Goal: Task Accomplishment & Management: Complete application form

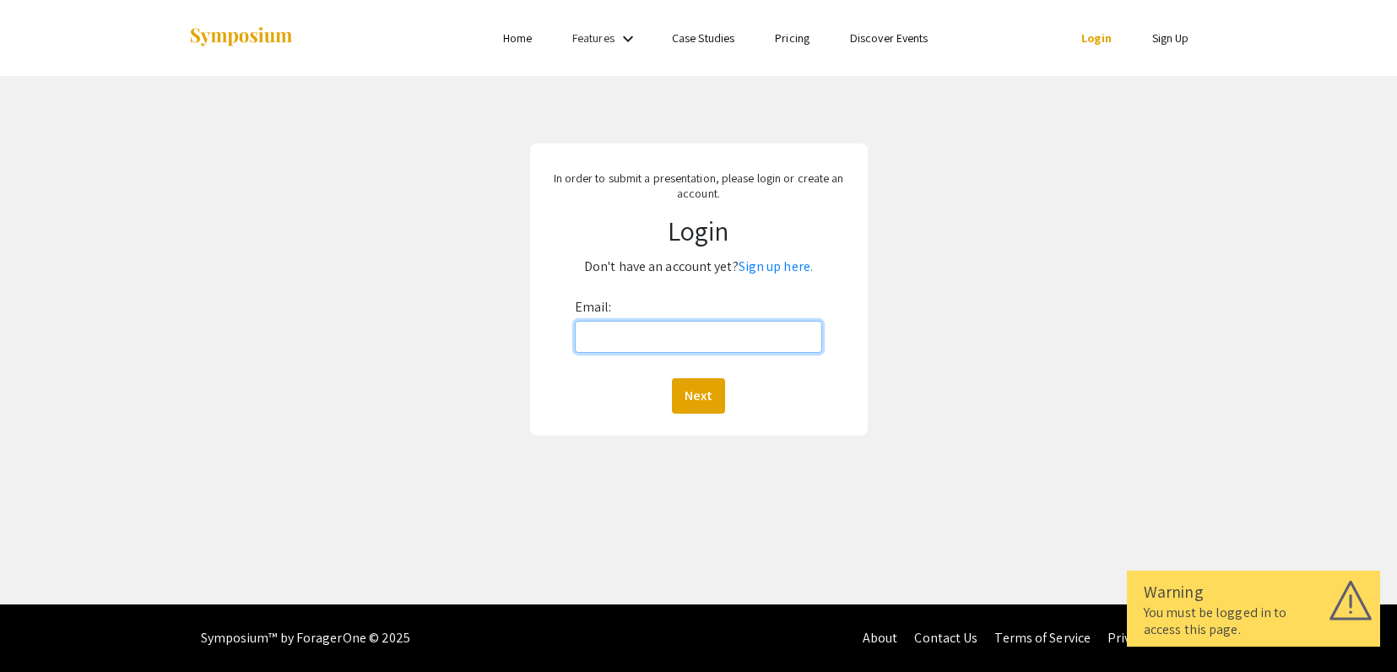
click at [674, 344] on input "Email:" at bounding box center [699, 337] width 248 height 32
type input "[EMAIL_ADDRESS][DOMAIN_NAME]"
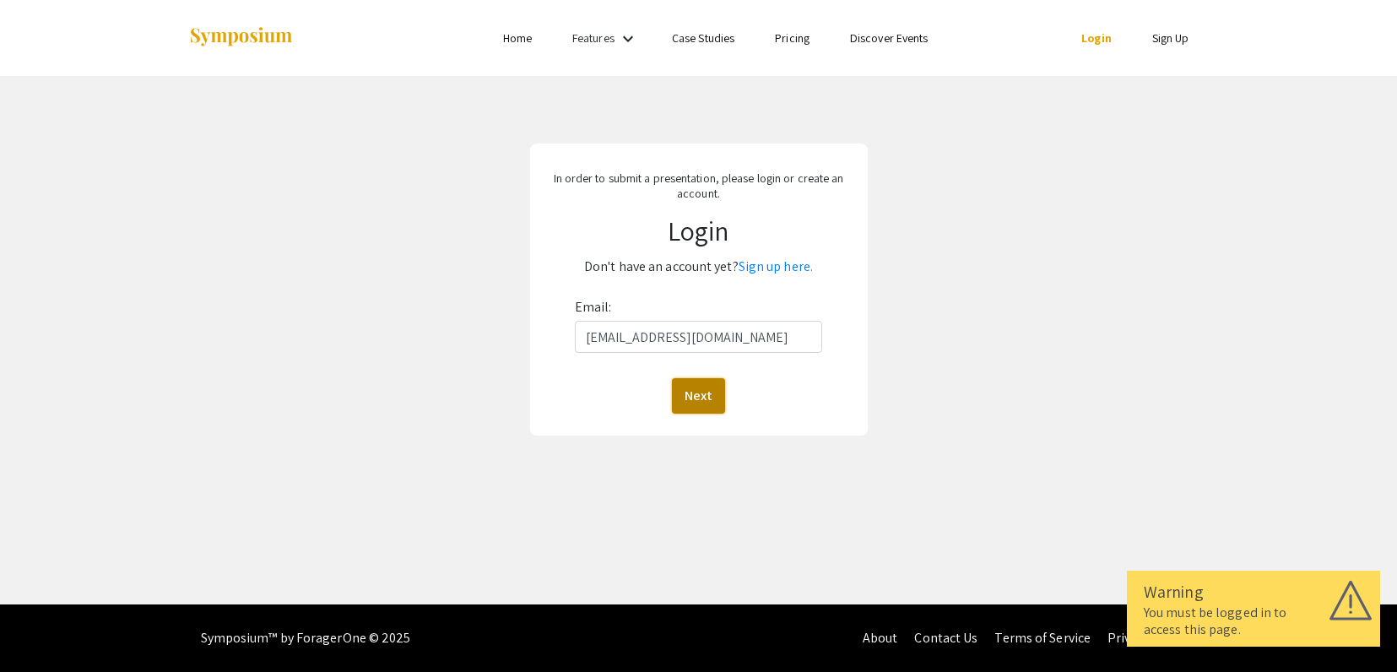
click at [706, 392] on button "Next" at bounding box center [698, 395] width 53 height 35
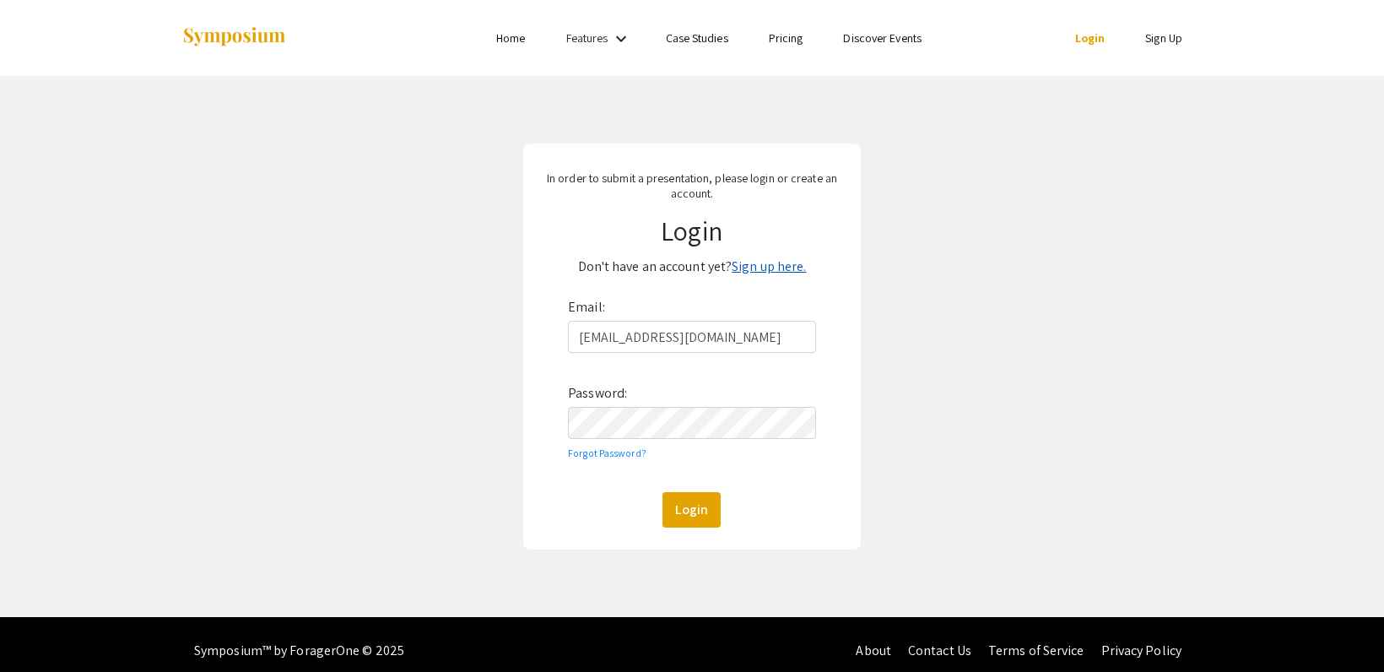
click at [786, 264] on link "Sign up here." at bounding box center [769, 266] width 74 height 18
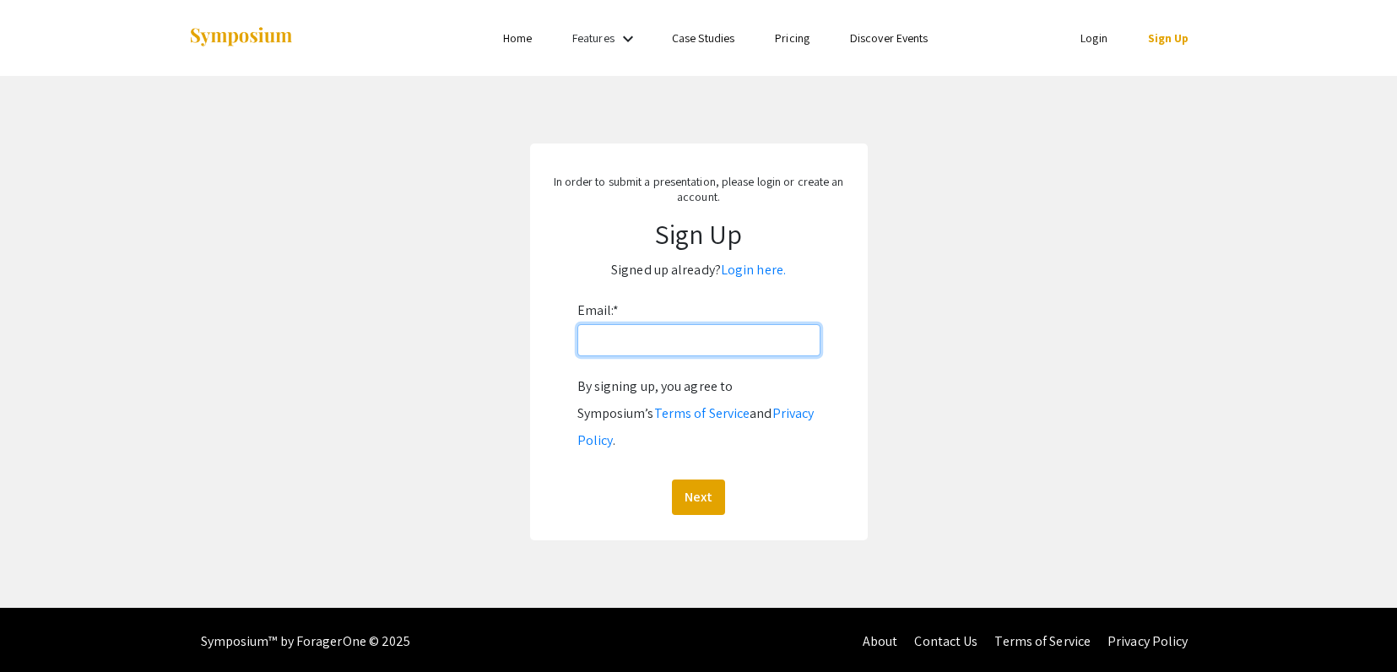
click at [723, 349] on input "Email: *" at bounding box center [698, 340] width 243 height 32
type input "[EMAIL_ADDRESS][DOMAIN_NAME]"
click at [695, 479] on button "Next" at bounding box center [698, 496] width 53 height 35
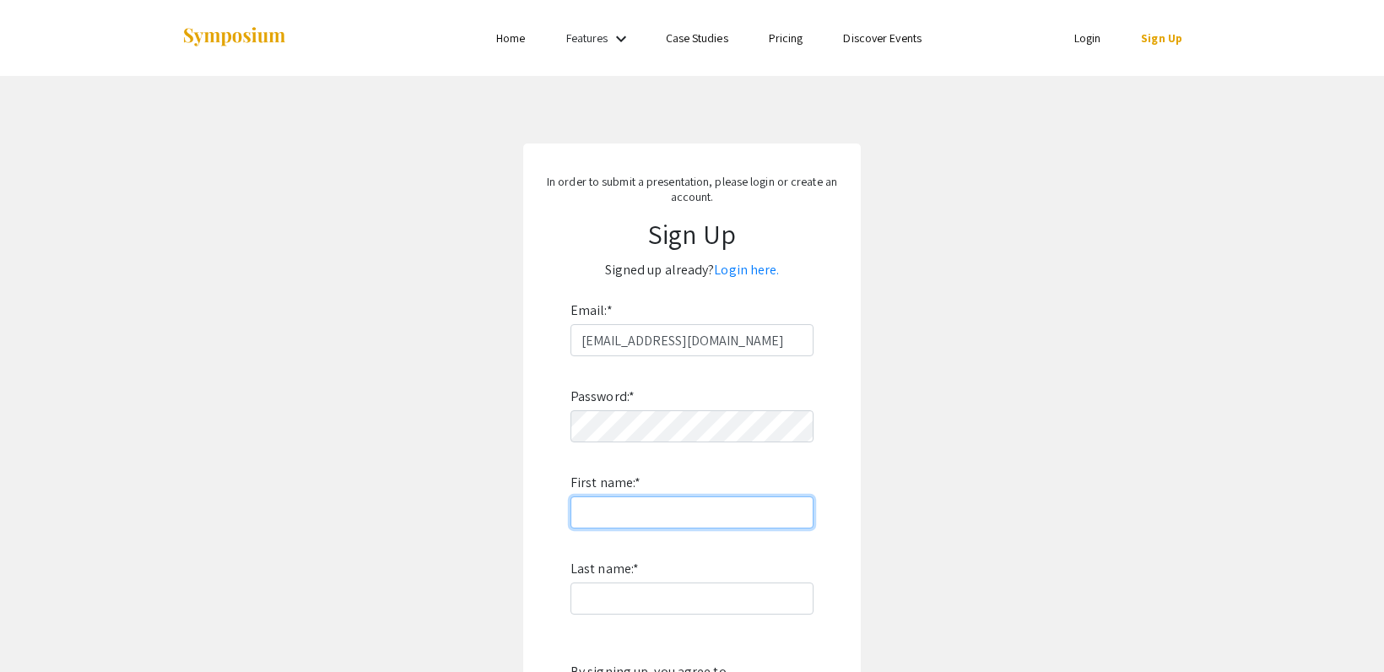
click at [673, 522] on input "First name: *" at bounding box center [692, 512] width 243 height 32
type input "K"
type input "[GEOGRAPHIC_DATA]"
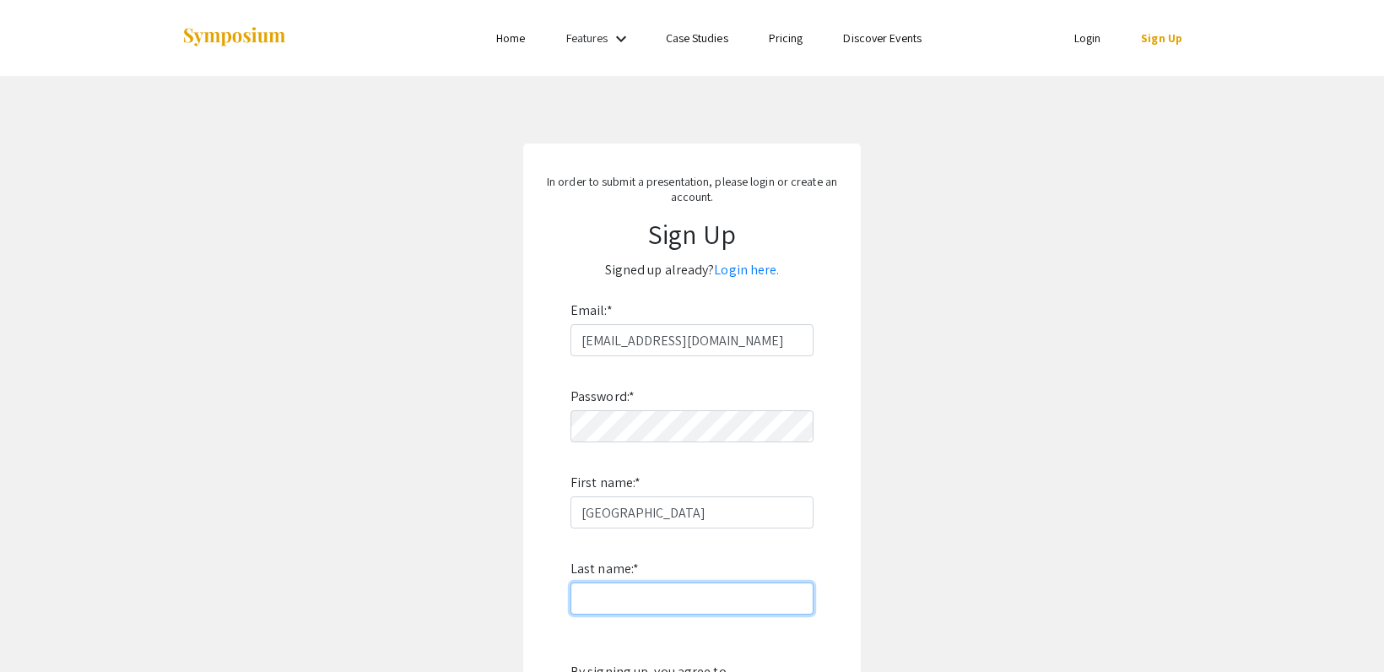
click at [616, 597] on input "Last name: *" at bounding box center [692, 598] width 243 height 32
type input "[PERSON_NAME]"
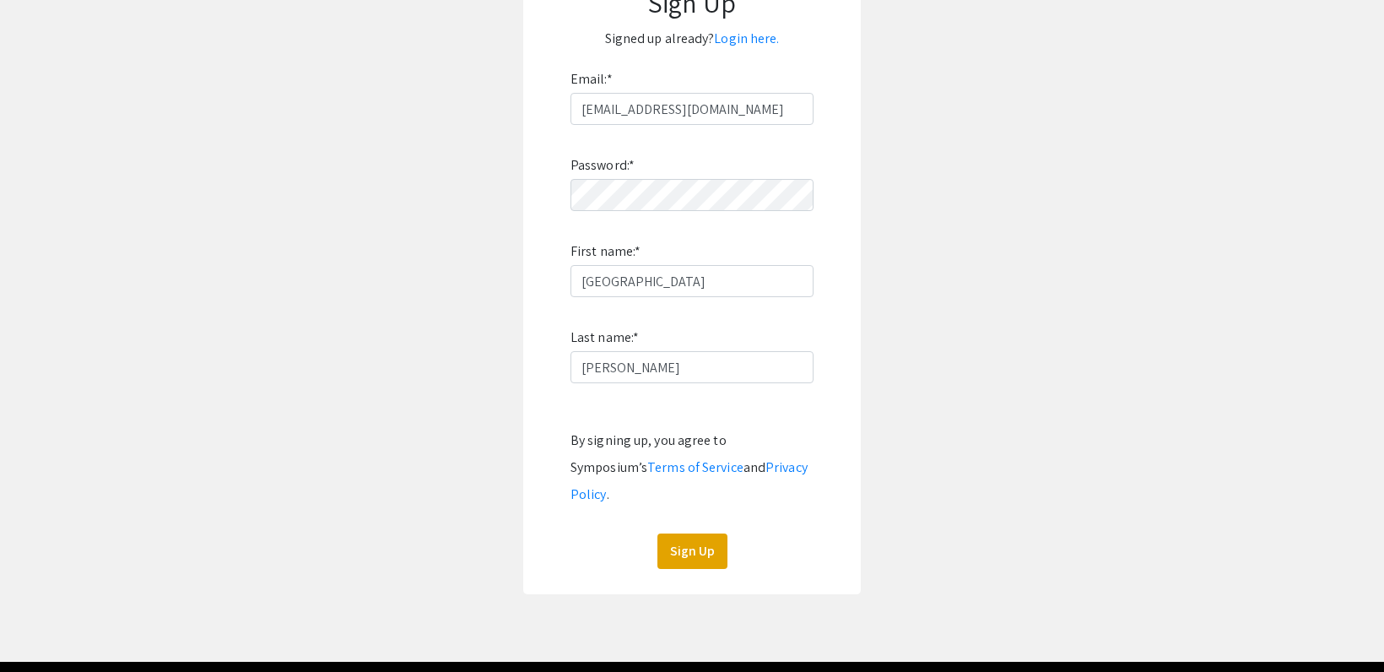
scroll to position [253, 0]
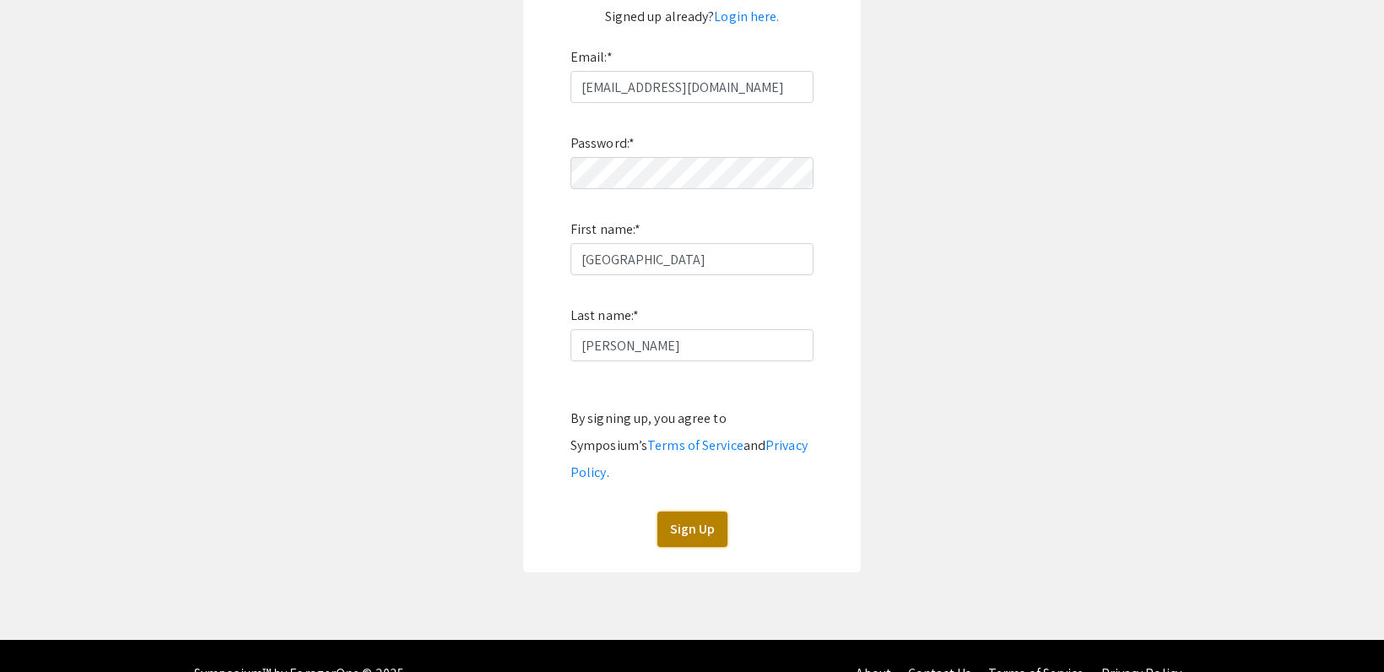
click at [708, 511] on button "Sign Up" at bounding box center [692, 528] width 70 height 35
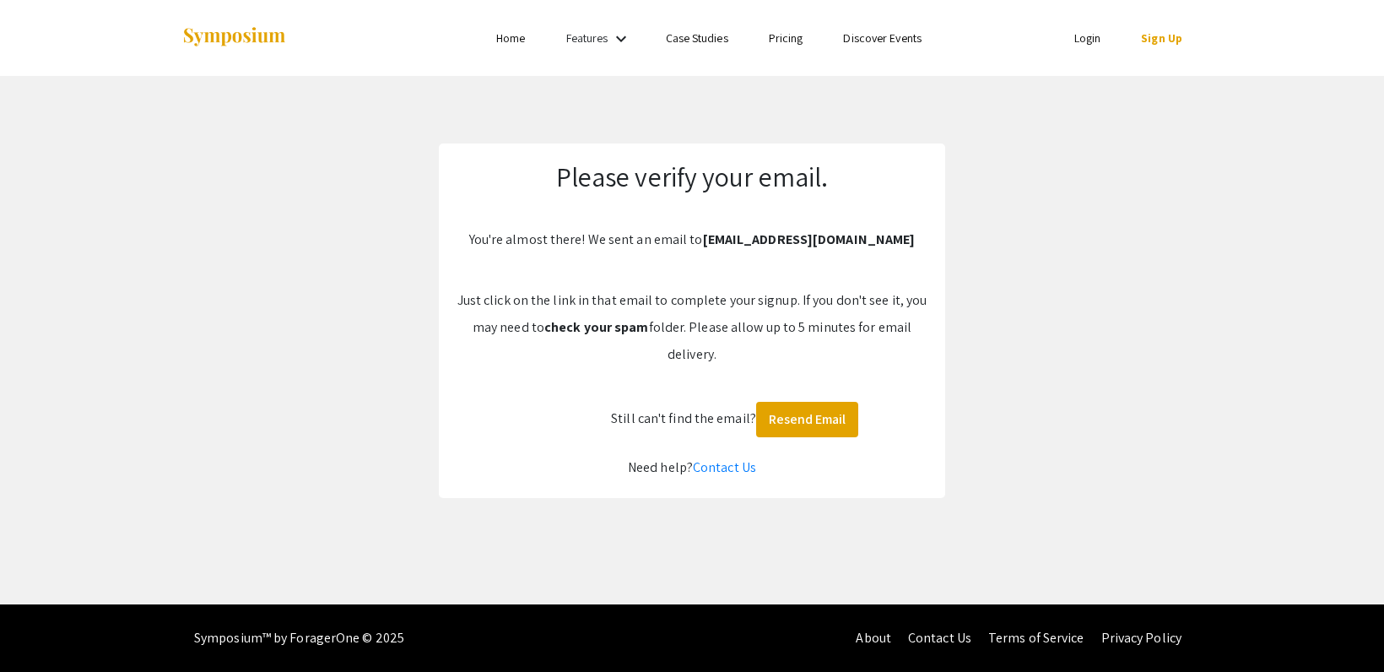
scroll to position [0, 0]
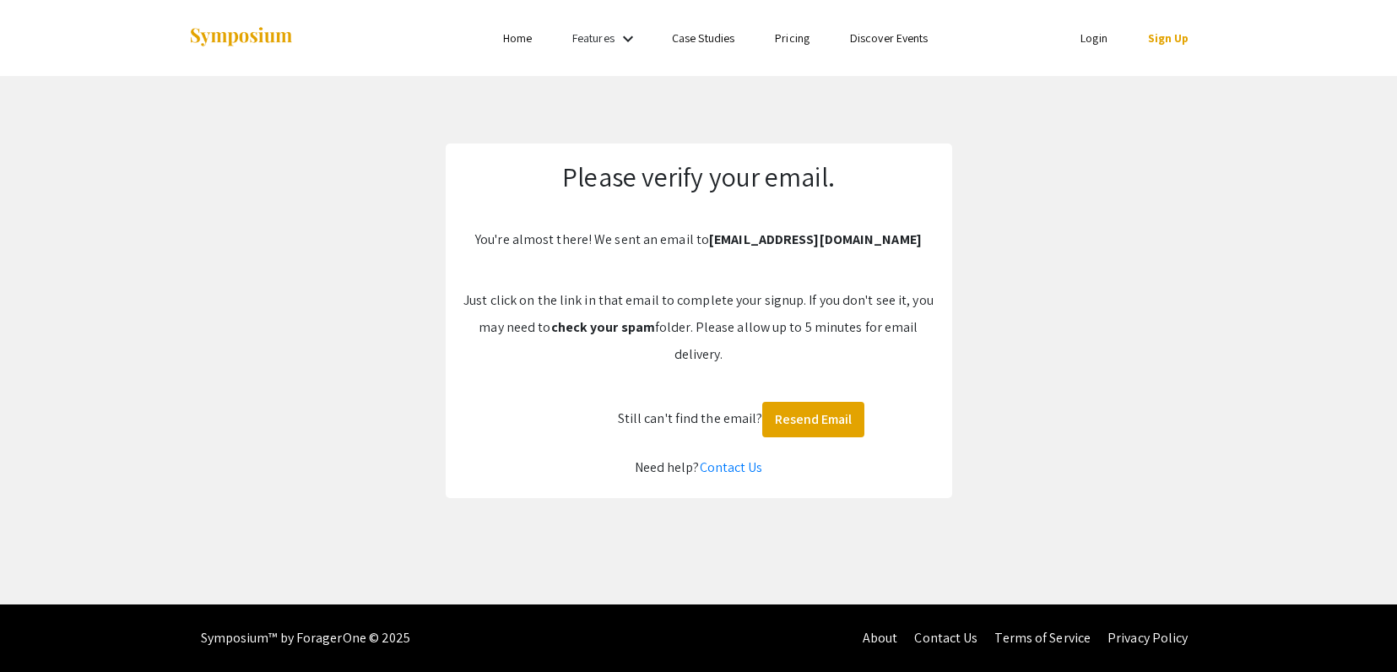
drag, startPoint x: 1082, startPoint y: 35, endPoint x: 1131, endPoint y: 50, distance: 51.3
click at [1082, 35] on link "Login" at bounding box center [1093, 37] width 27 height 15
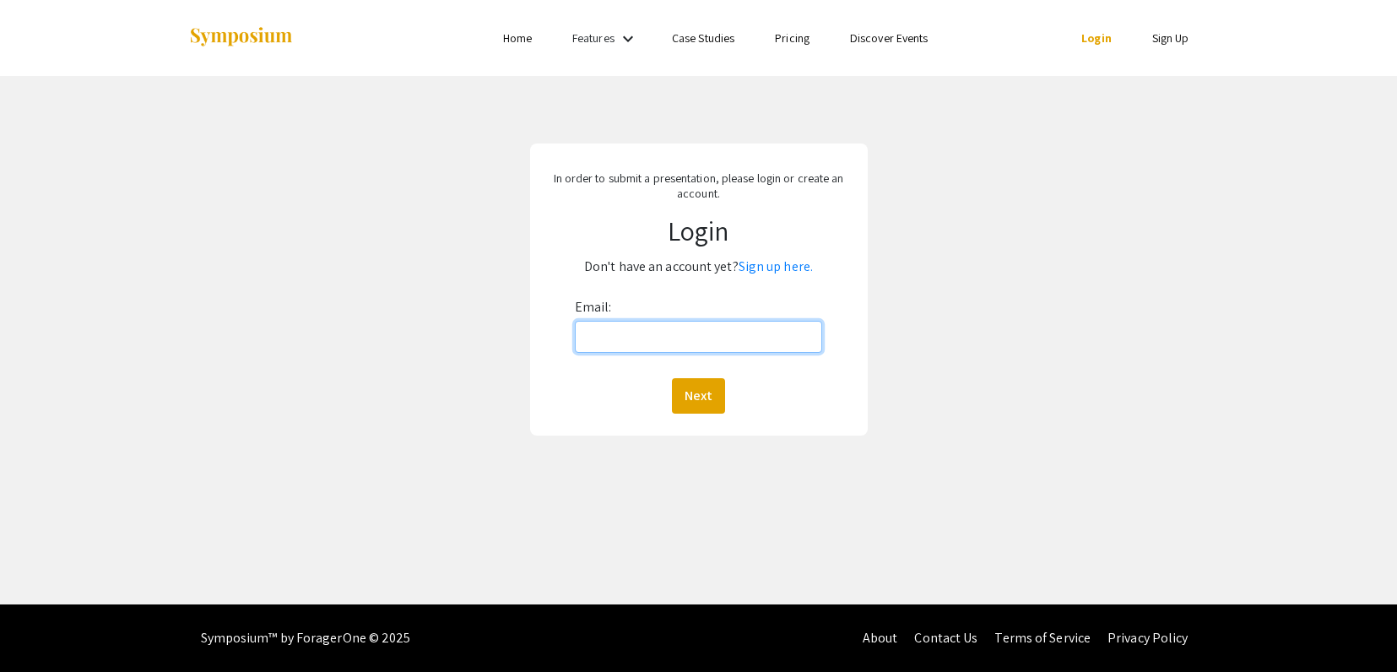
click at [660, 337] on input "Email:" at bounding box center [699, 337] width 248 height 32
type input "[EMAIL_ADDRESS][DOMAIN_NAME]"
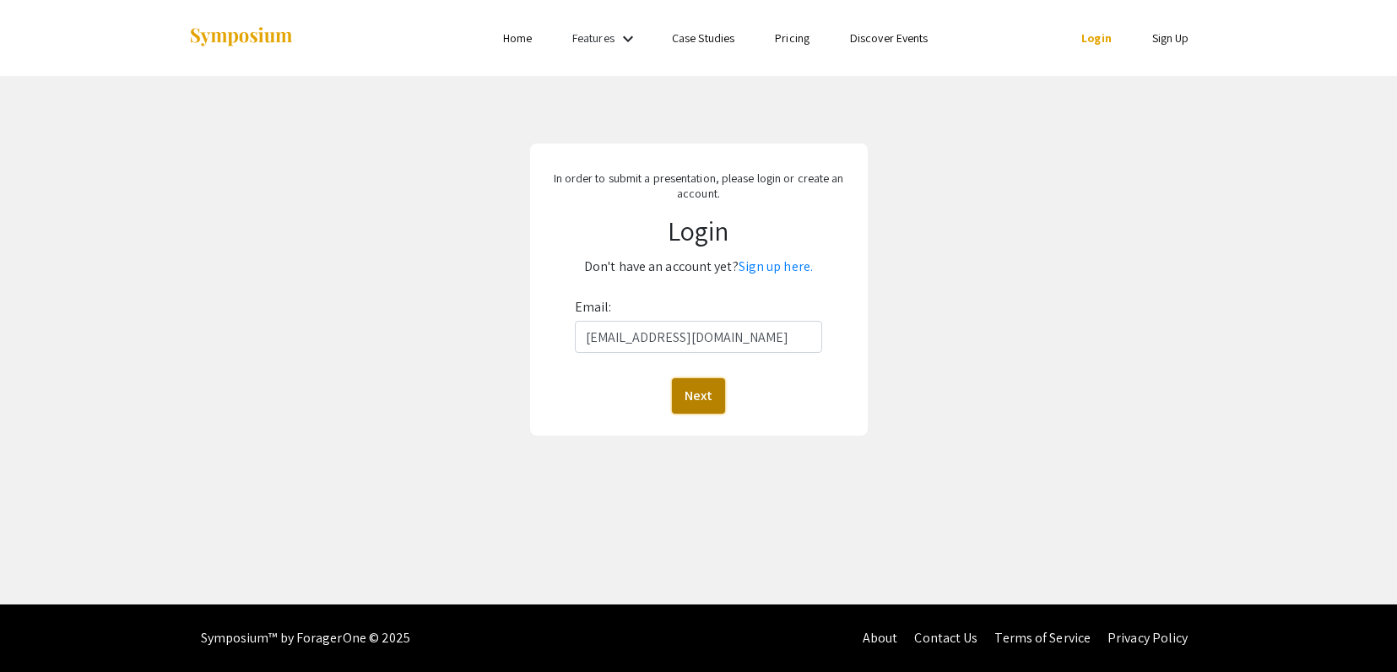
click at [701, 392] on button "Next" at bounding box center [698, 395] width 53 height 35
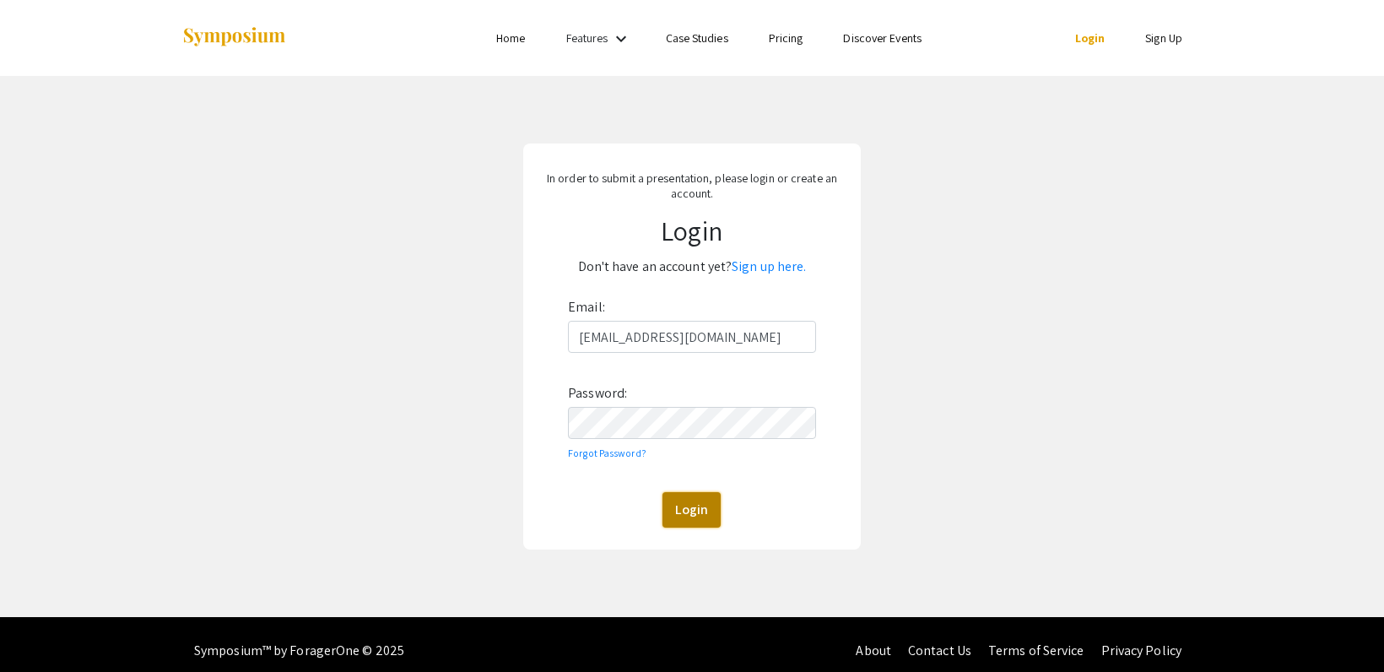
click at [684, 511] on button "Login" at bounding box center [692, 509] width 58 height 35
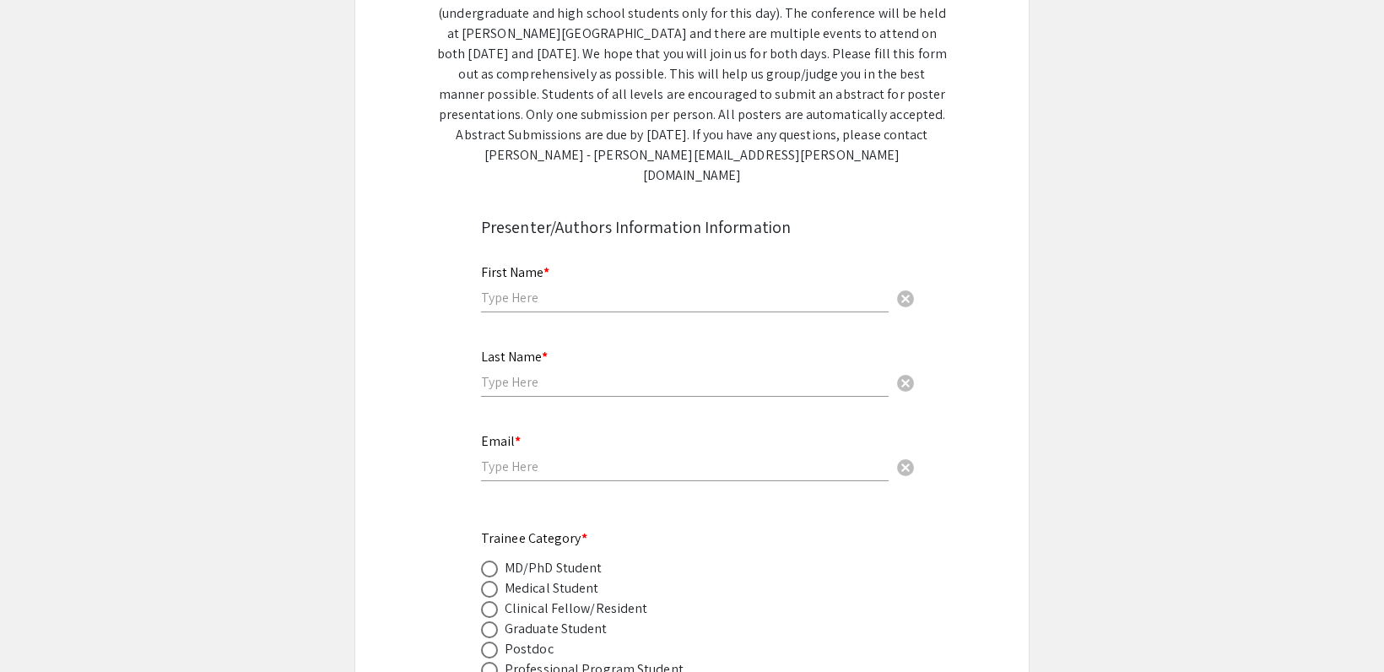
scroll to position [338, 0]
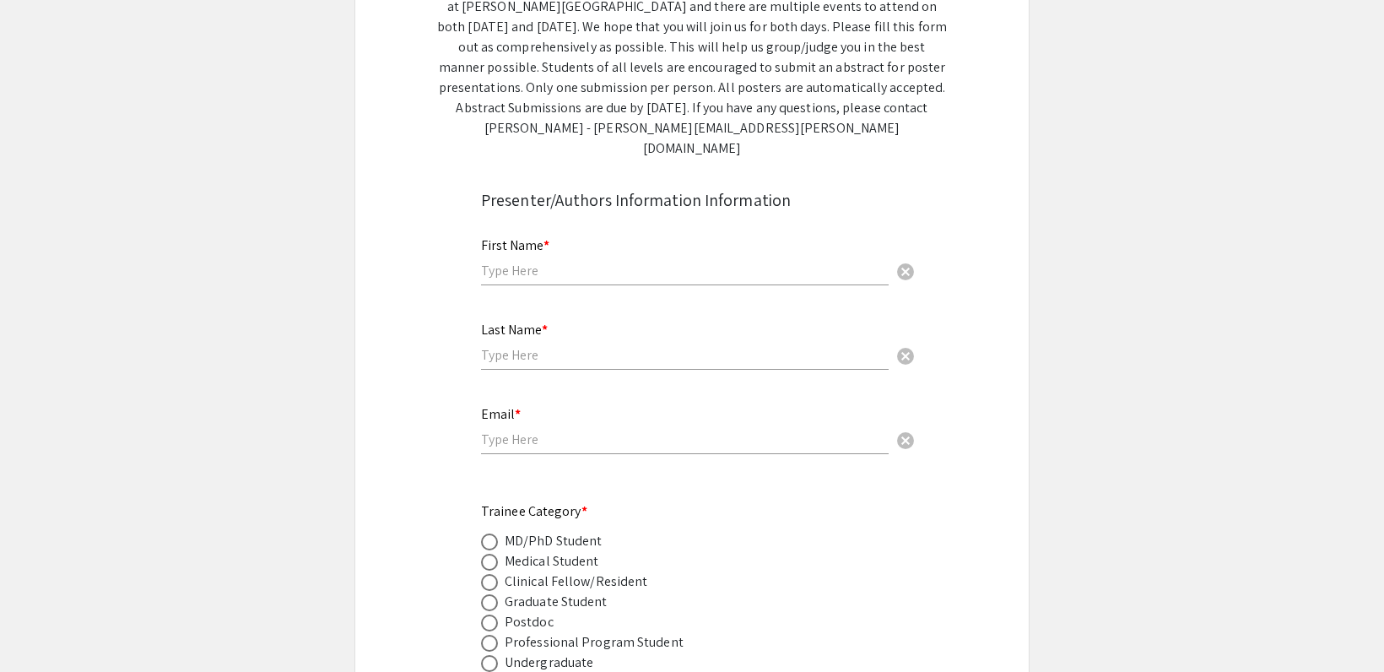
click at [571, 262] on input "text" at bounding box center [685, 271] width 408 height 18
type input "[GEOGRAPHIC_DATA]"
type input "[PERSON_NAME]"
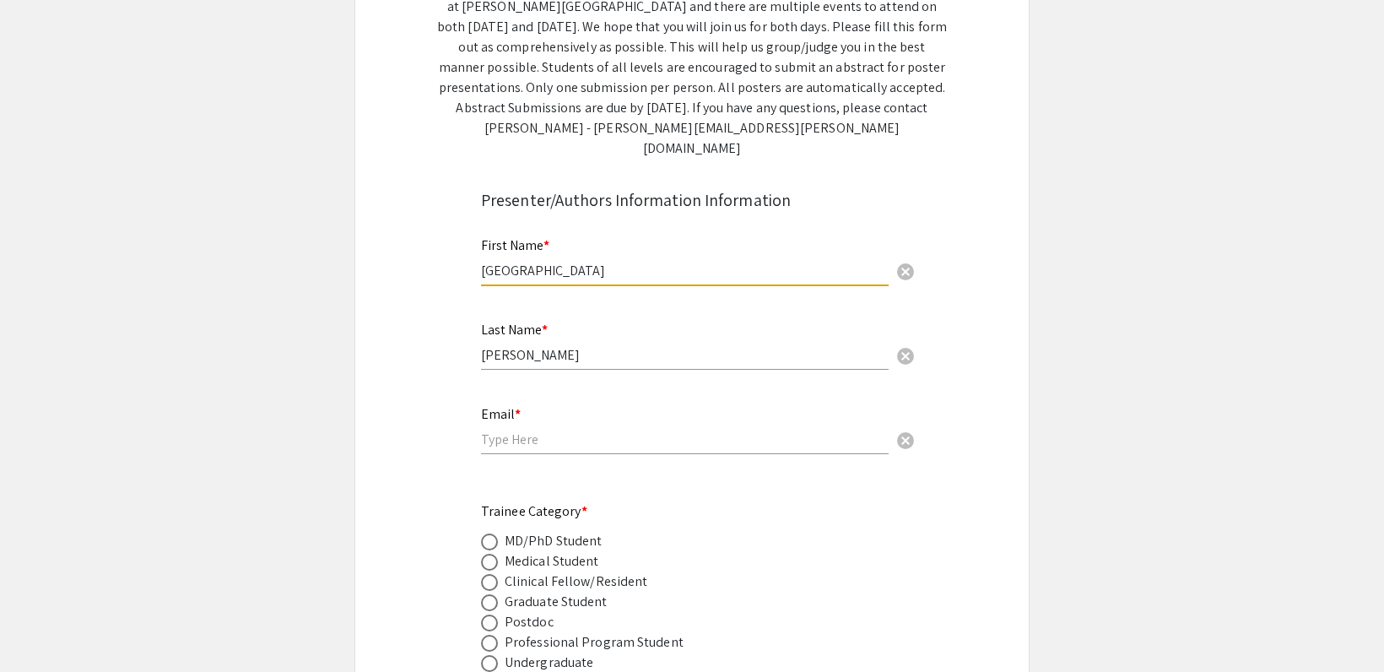
type input "[EMAIL_ADDRESS][DOMAIN_NAME]"
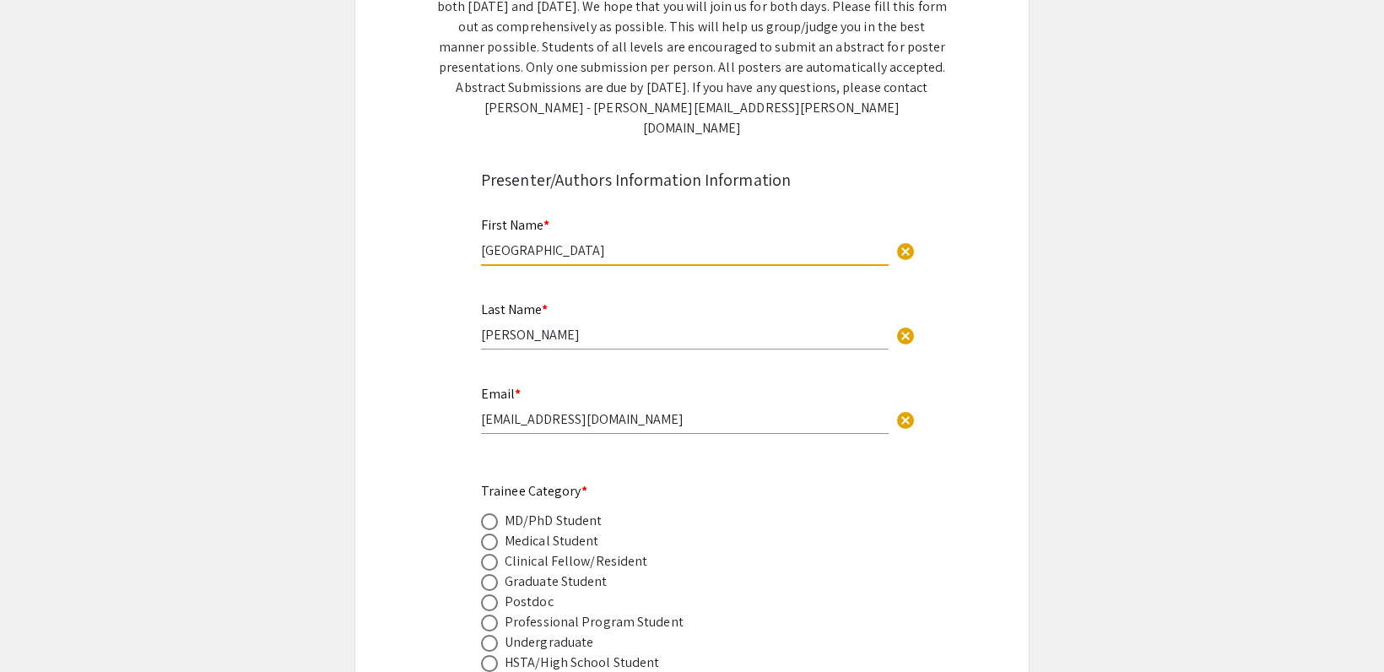
scroll to position [506, 0]
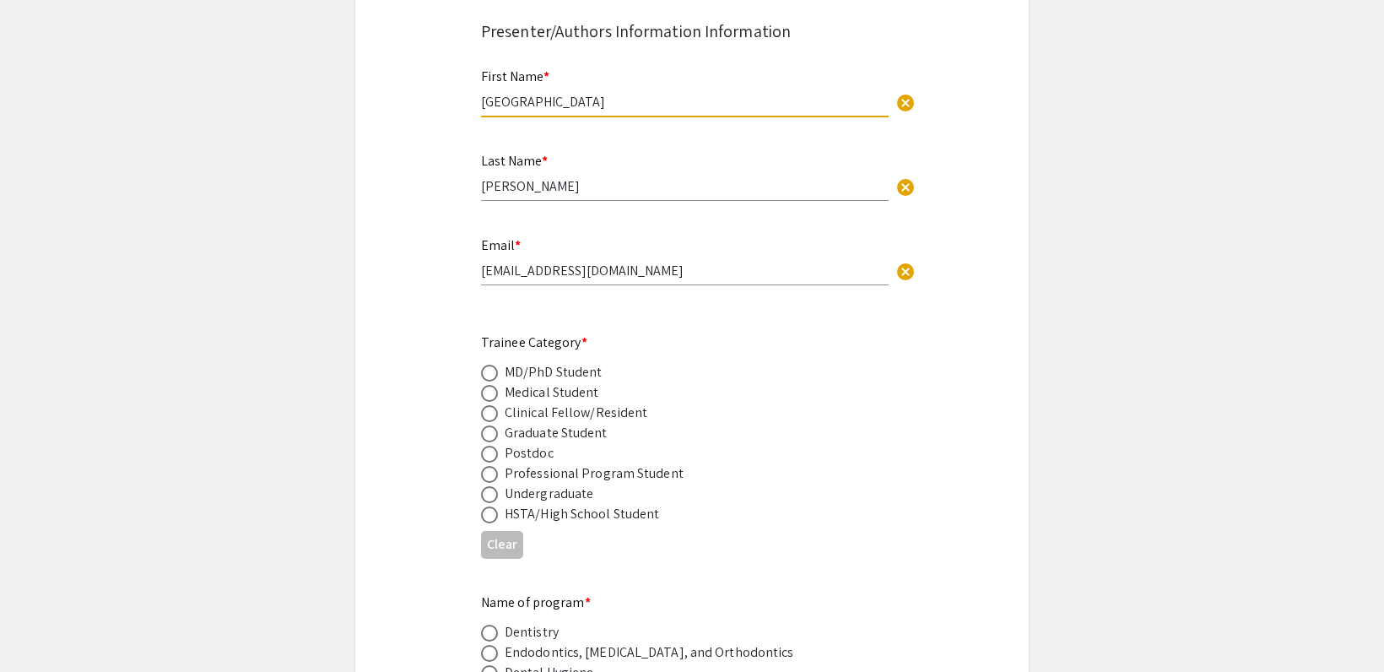
click at [490, 434] on span at bounding box center [490, 434] width 0 height 0
click at [490, 425] on input "radio" at bounding box center [489, 433] width 17 height 17
radio input "true"
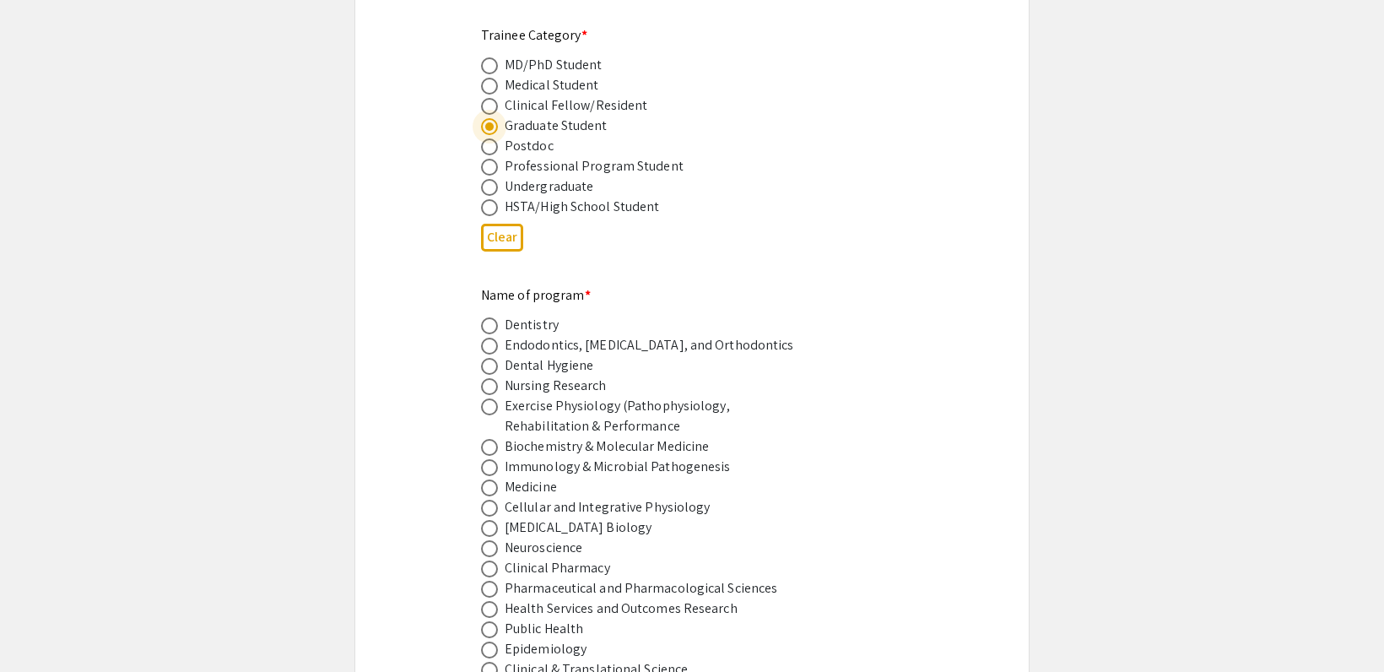
scroll to position [1013, 0]
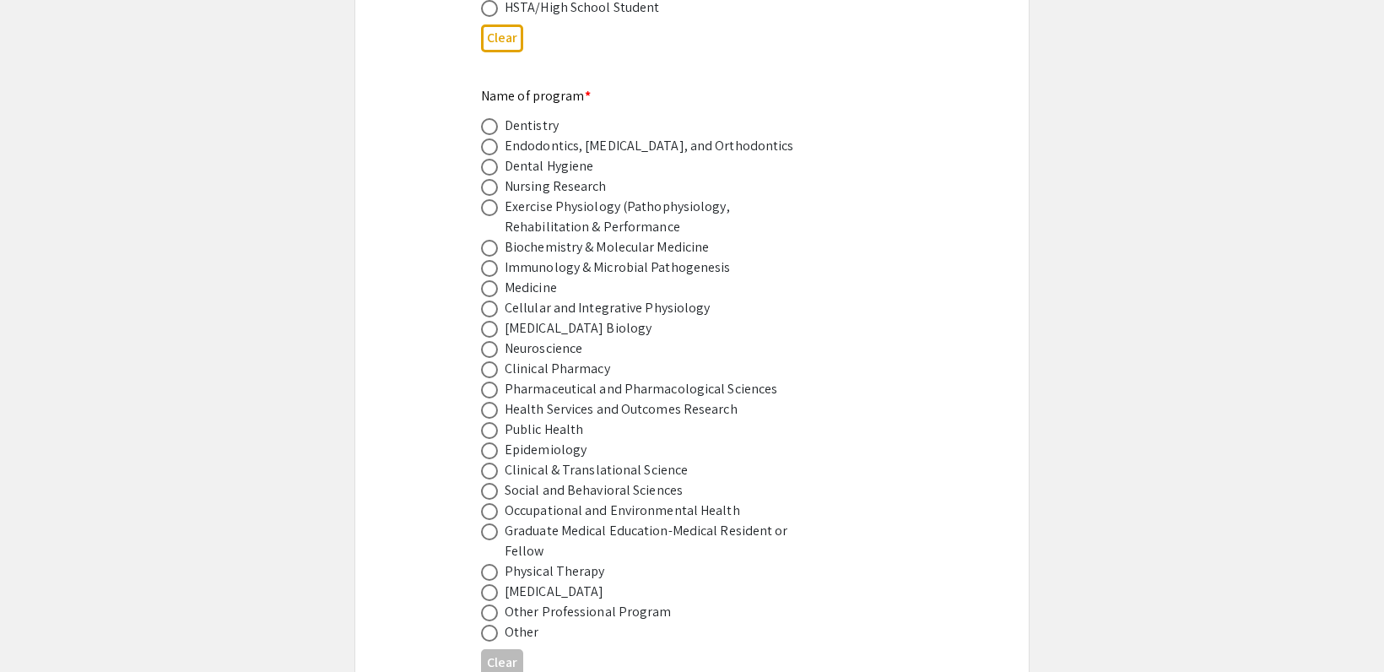
click at [494, 442] on span at bounding box center [489, 450] width 17 height 17
click at [494, 442] on input "radio" at bounding box center [489, 450] width 17 height 17
radio input "true"
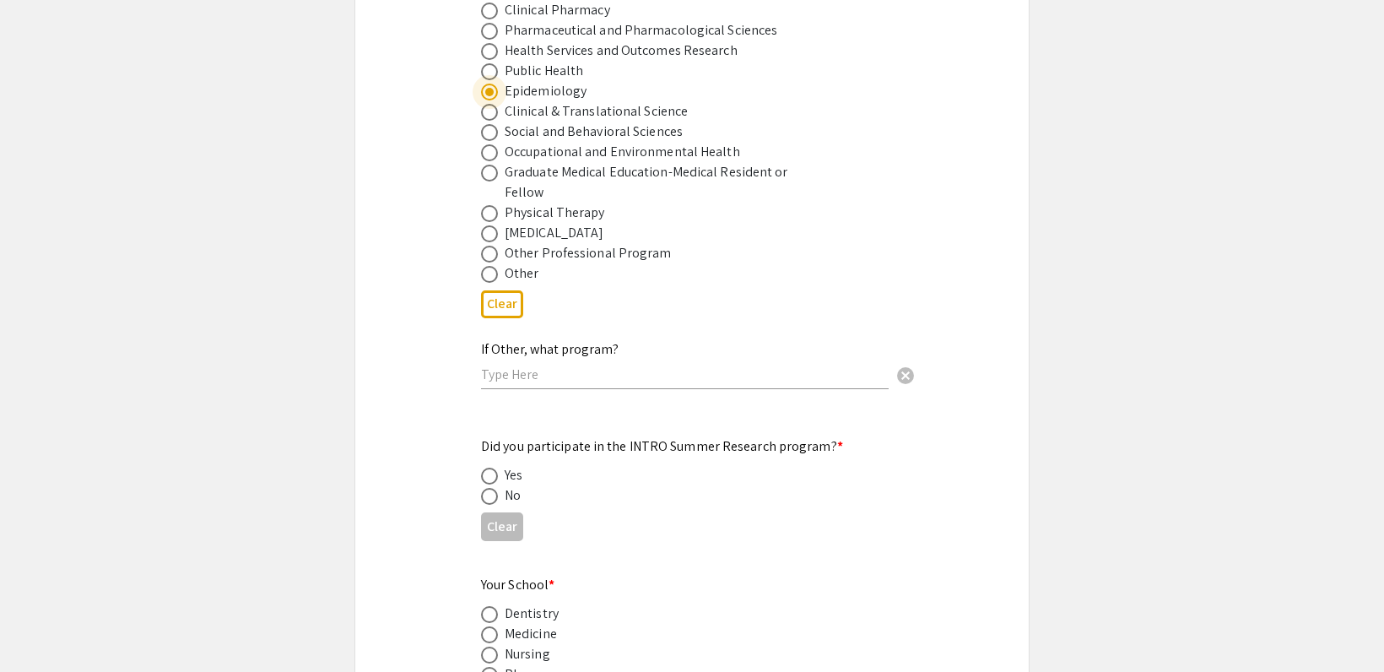
scroll to position [1519, 0]
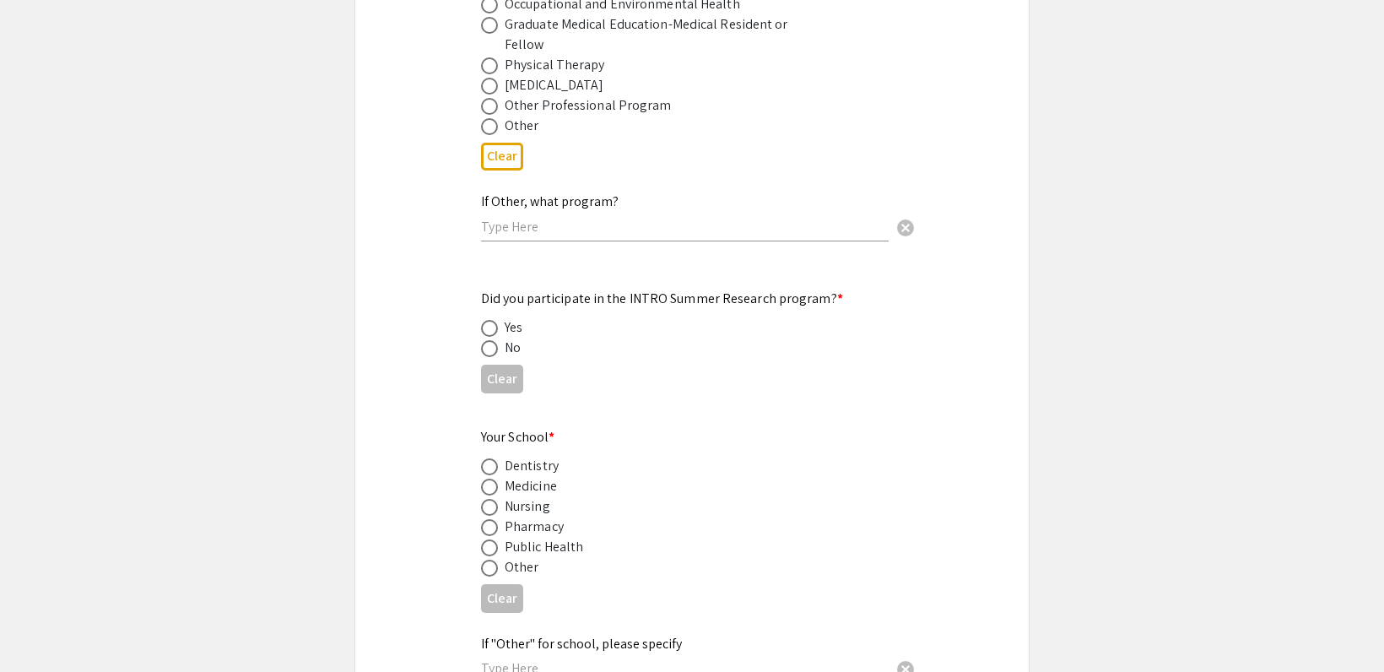
click at [494, 340] on span at bounding box center [489, 348] width 17 height 17
click at [494, 340] on input "radio" at bounding box center [489, 348] width 17 height 17
radio input "true"
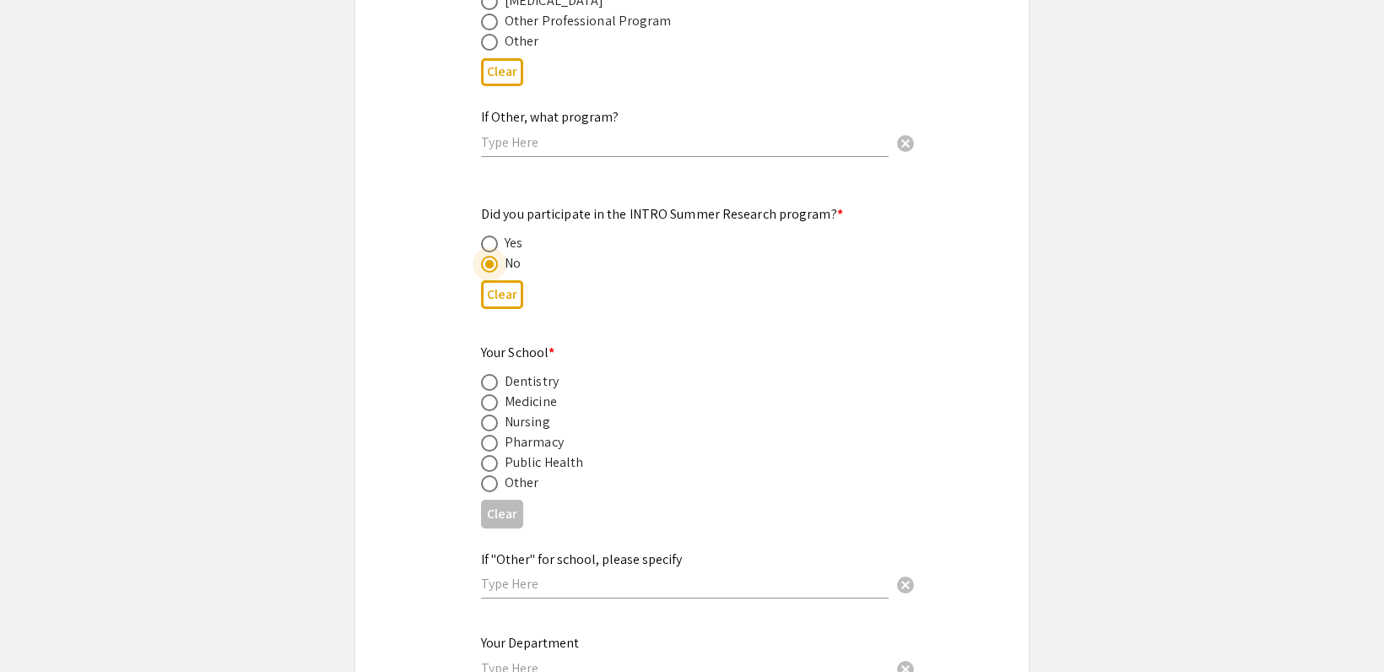
click at [495, 455] on span at bounding box center [489, 463] width 17 height 17
click at [495, 455] on input "radio" at bounding box center [489, 463] width 17 height 17
radio input "true"
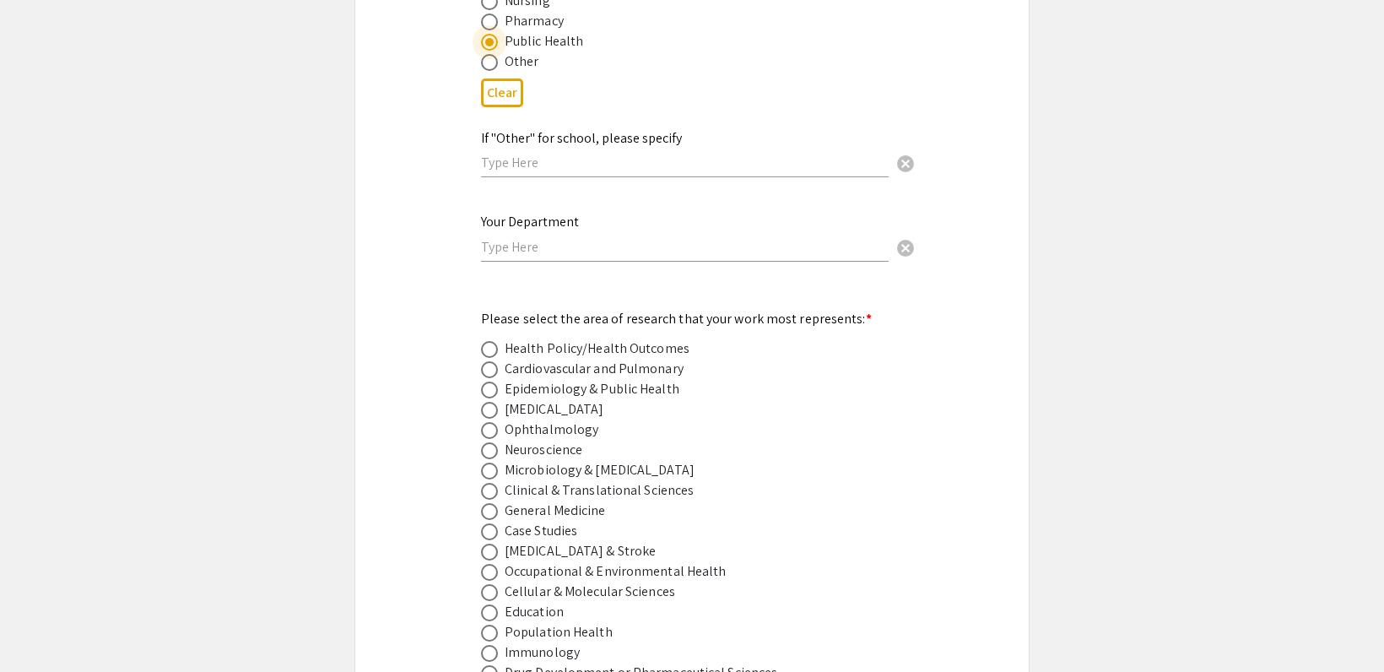
scroll to position [2026, 0]
click at [555, 237] on input "text" at bounding box center [685, 246] width 408 height 18
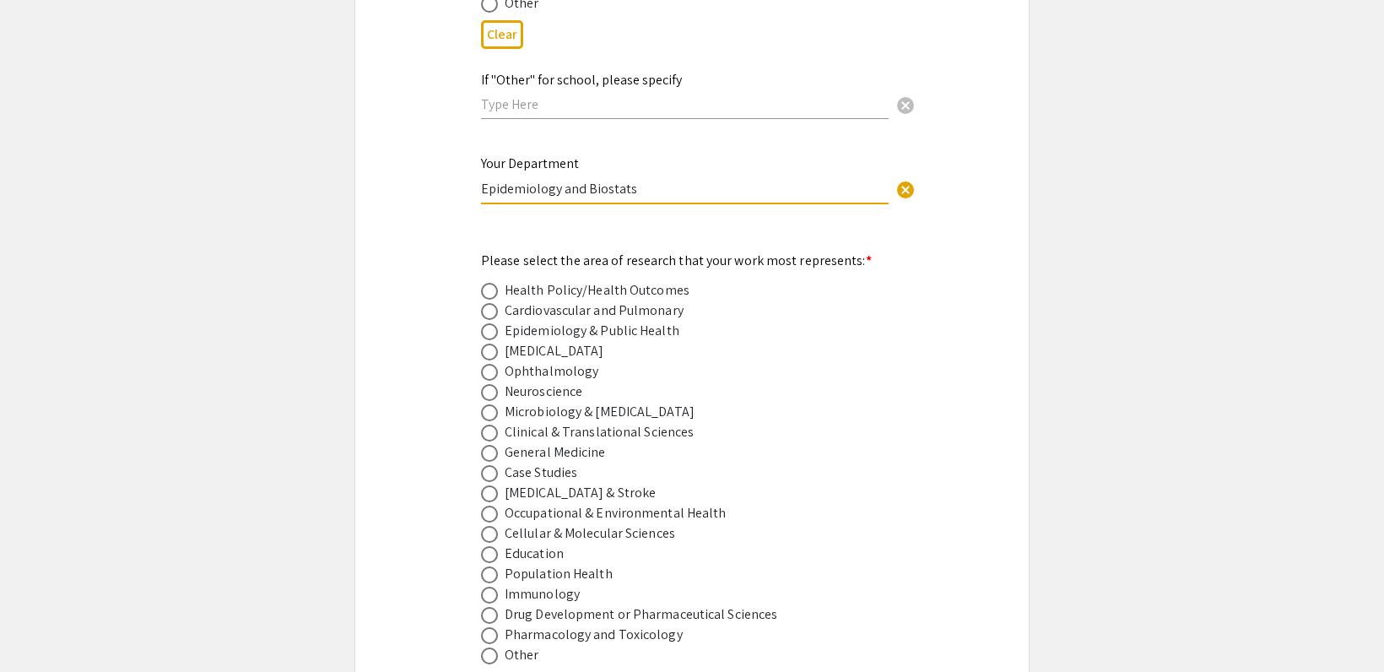
scroll to position [2110, 0]
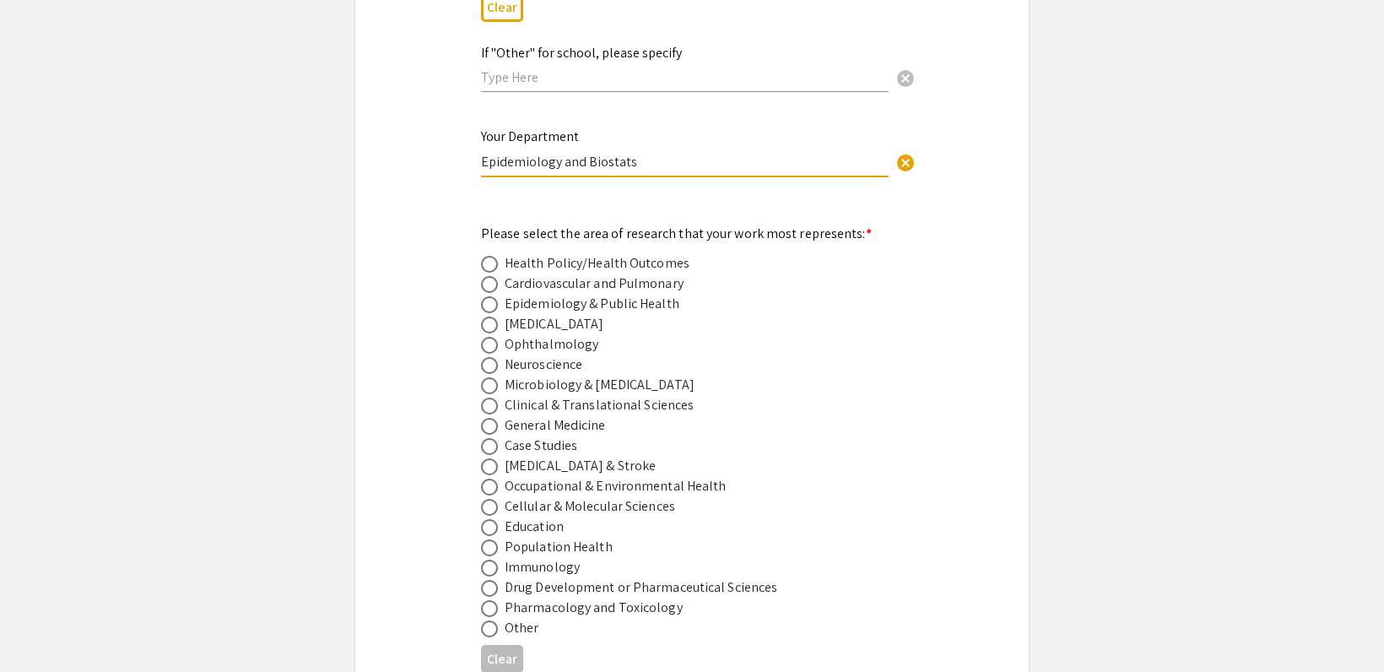
type input "Epidemiology and Biostats"
click at [490, 296] on span at bounding box center [489, 304] width 17 height 17
click at [490, 296] on input "radio" at bounding box center [489, 304] width 17 height 17
radio input "true"
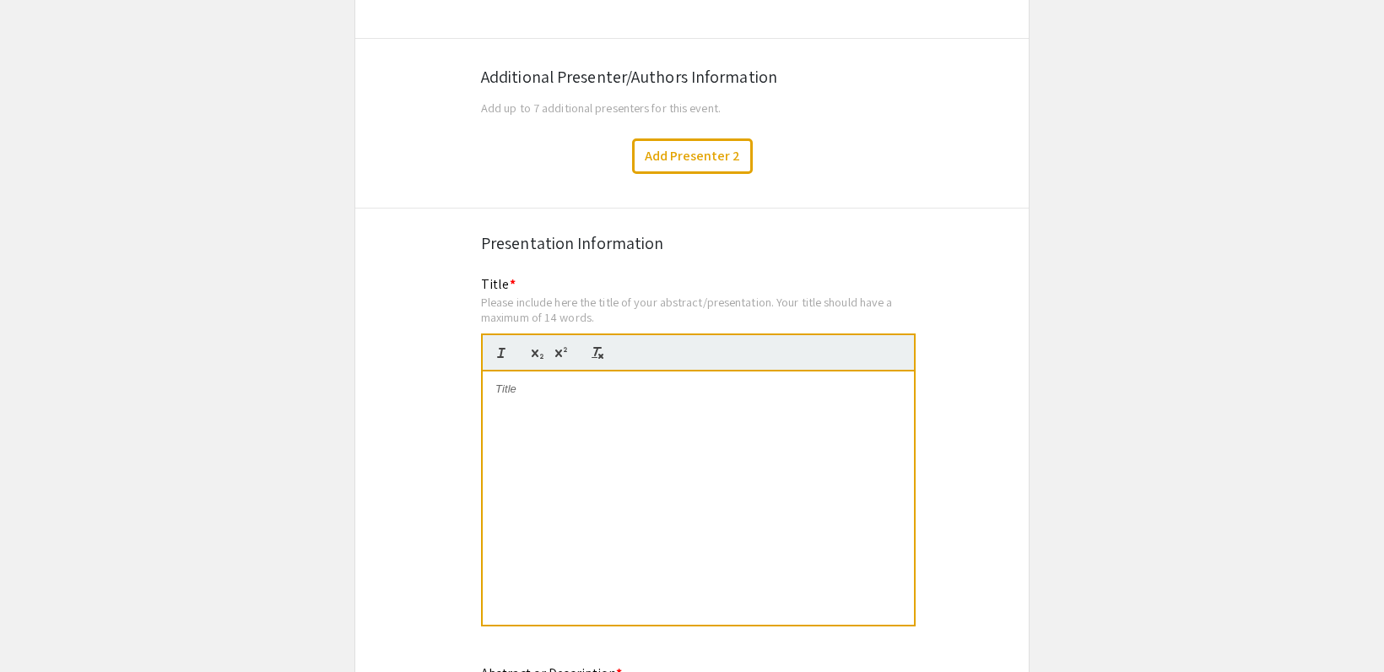
scroll to position [2870, 0]
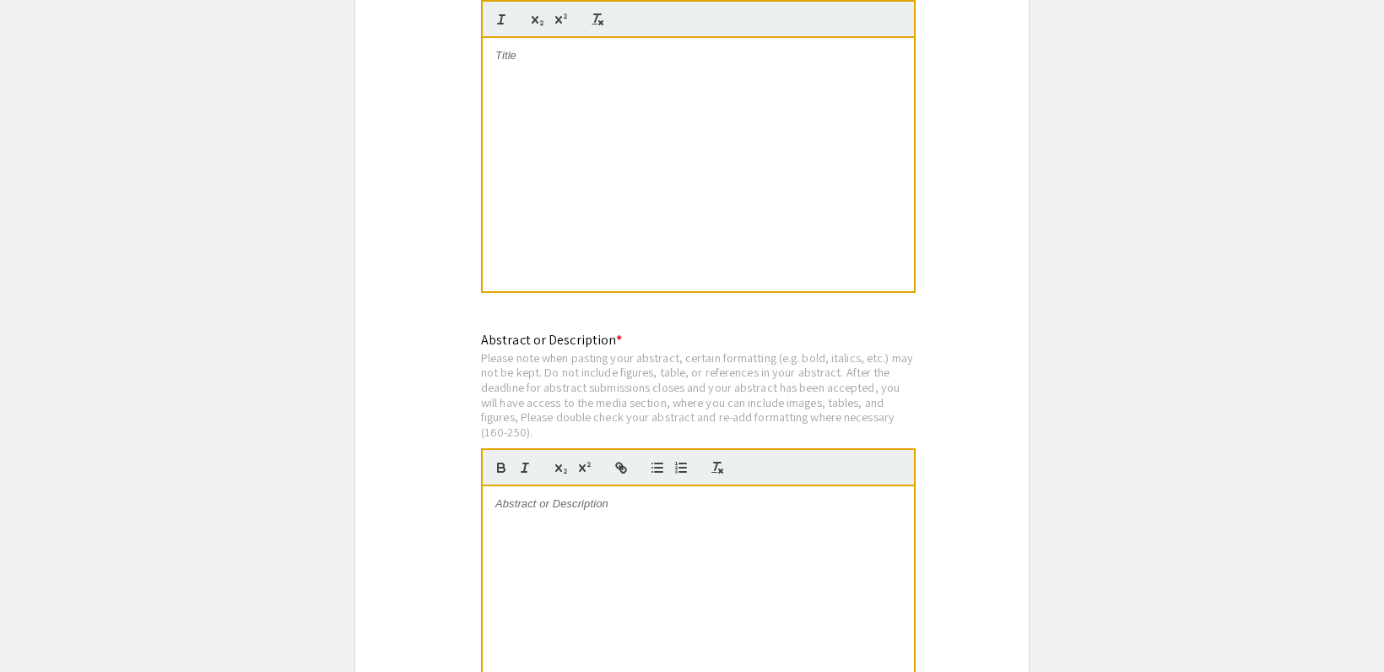
scroll to position [3207, 0]
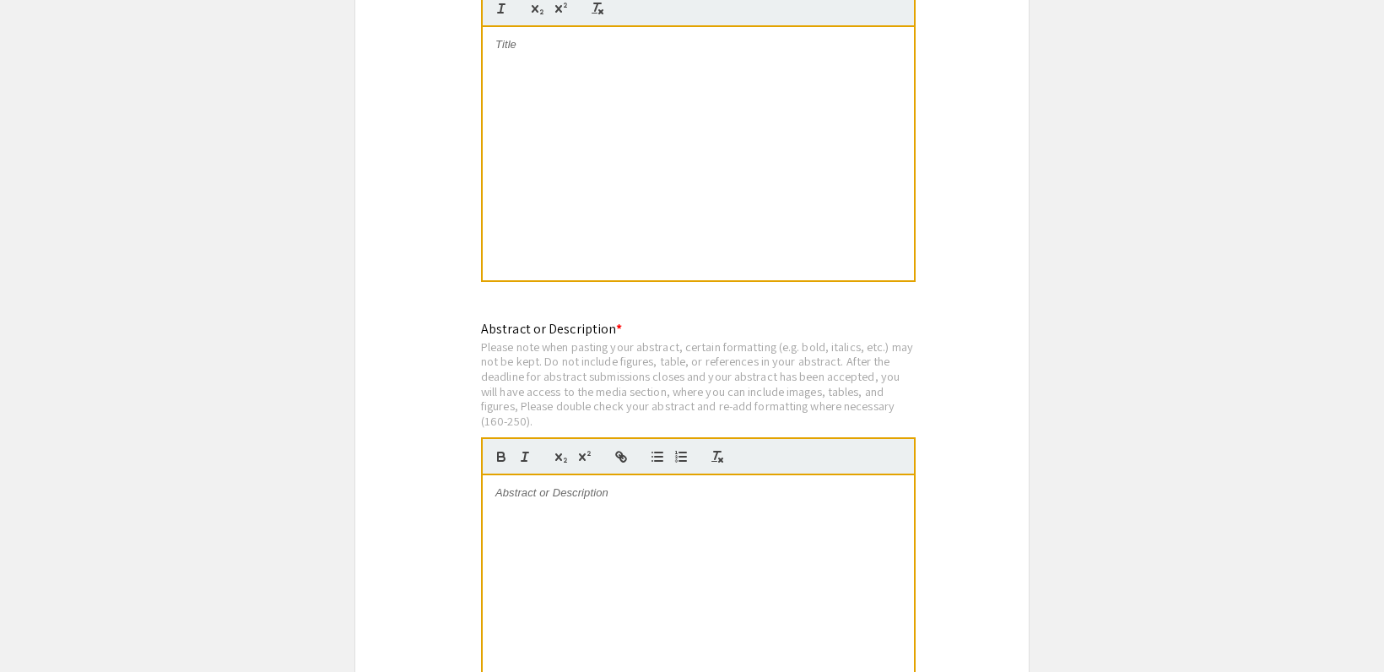
drag, startPoint x: 733, startPoint y: 490, endPoint x: 677, endPoint y: 485, distance: 56.7
click at [733, 490] on div at bounding box center [698, 601] width 431 height 253
drag, startPoint x: 636, startPoint y: 486, endPoint x: 960, endPoint y: 340, distance: 355.5
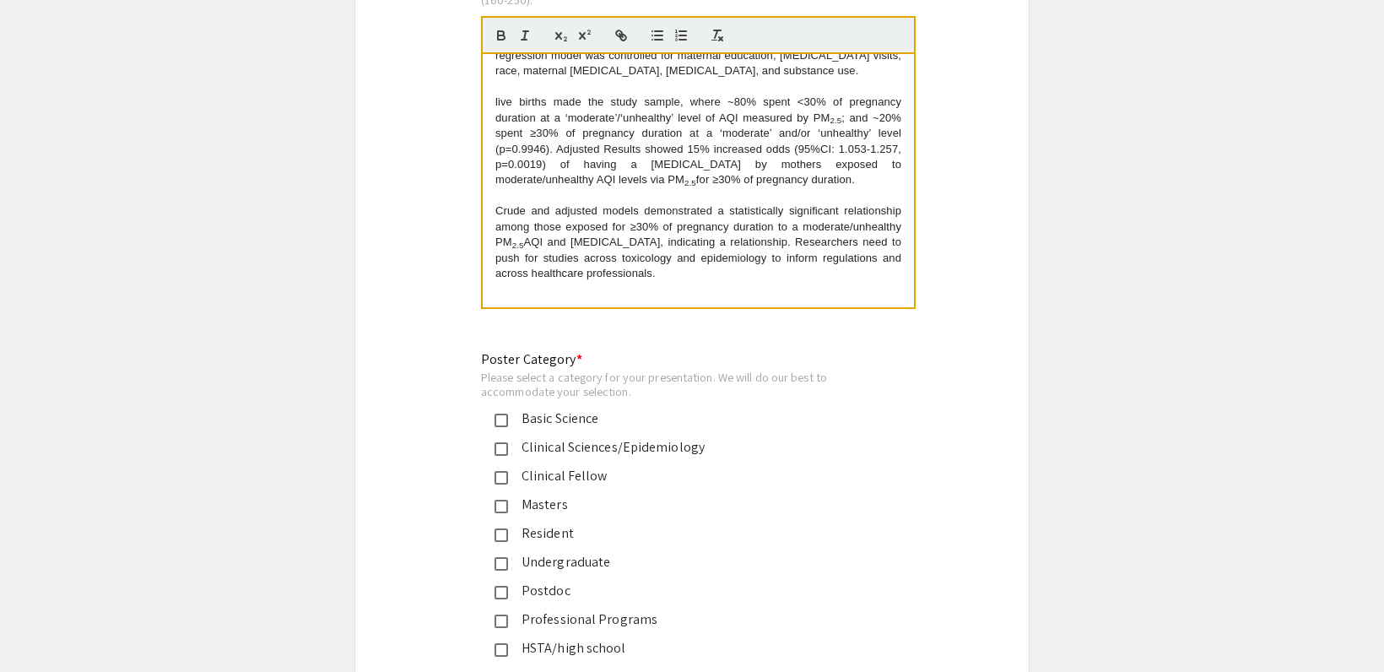
scroll to position [3629, 0]
click at [503, 441] on mat-pseudo-checkbox at bounding box center [502, 448] width 14 height 14
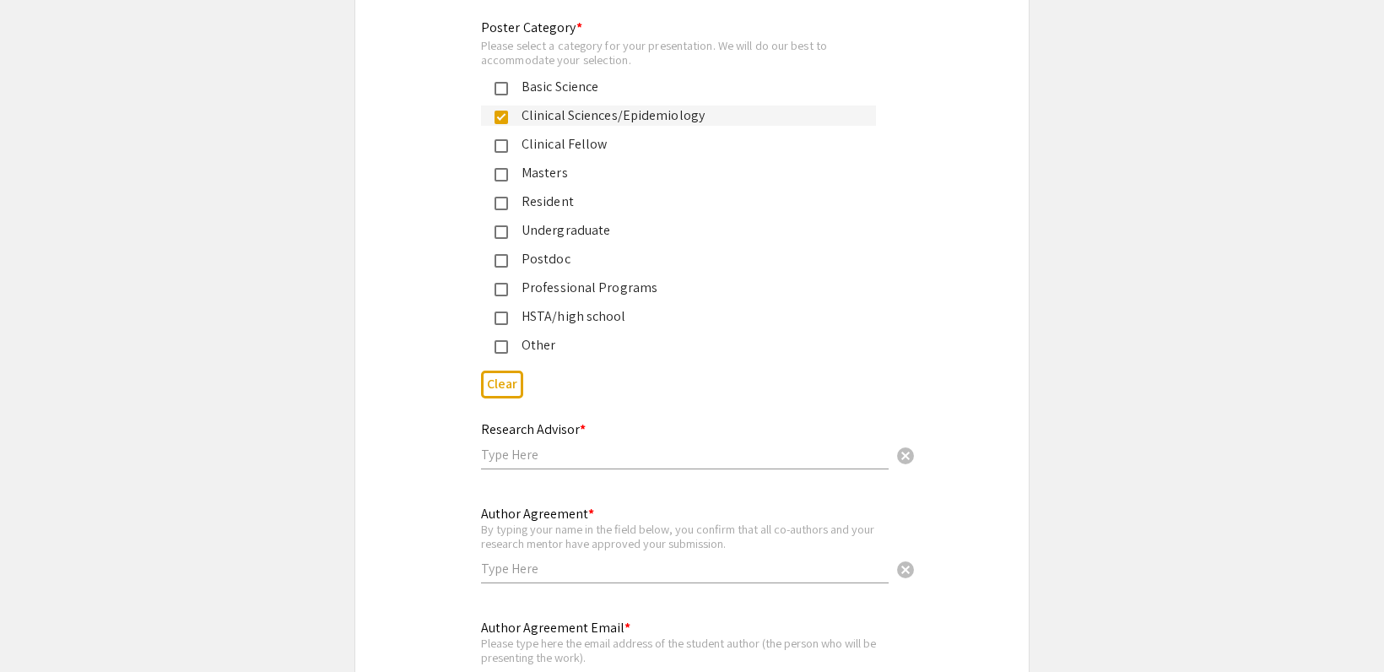
scroll to position [3967, 0]
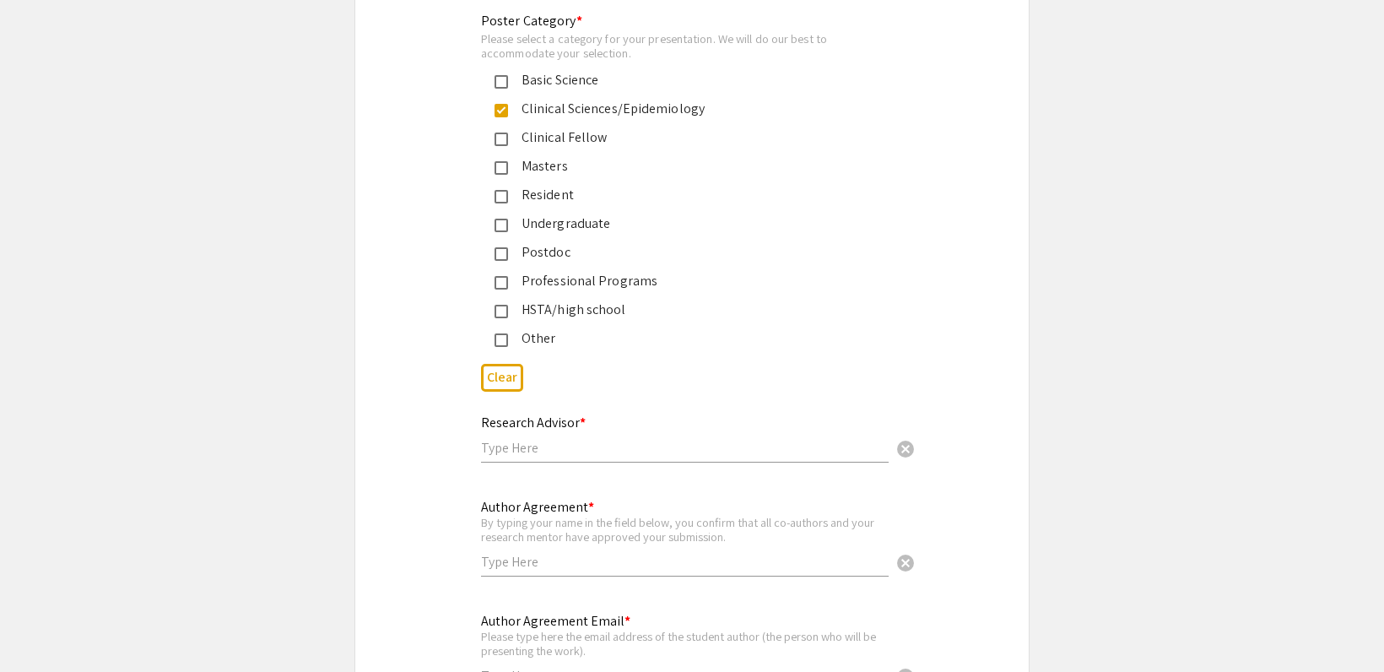
click at [547, 437] on div "Research Advisor * cancel" at bounding box center [685, 430] width 408 height 64
click at [565, 439] on input "[PERSON_NAME]" at bounding box center [685, 448] width 408 height 18
type input "[PERSON_NAME]"
click at [625, 553] on input "text" at bounding box center [685, 562] width 408 height 18
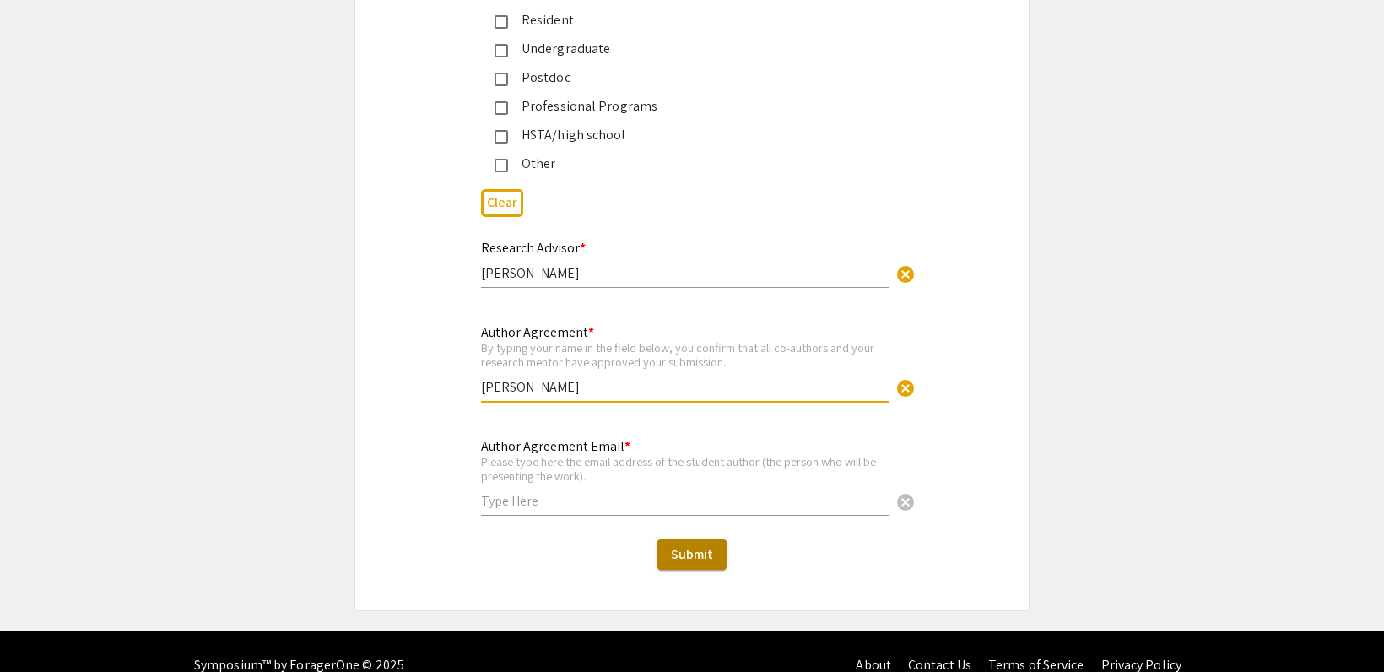
scroll to position [4148, 0]
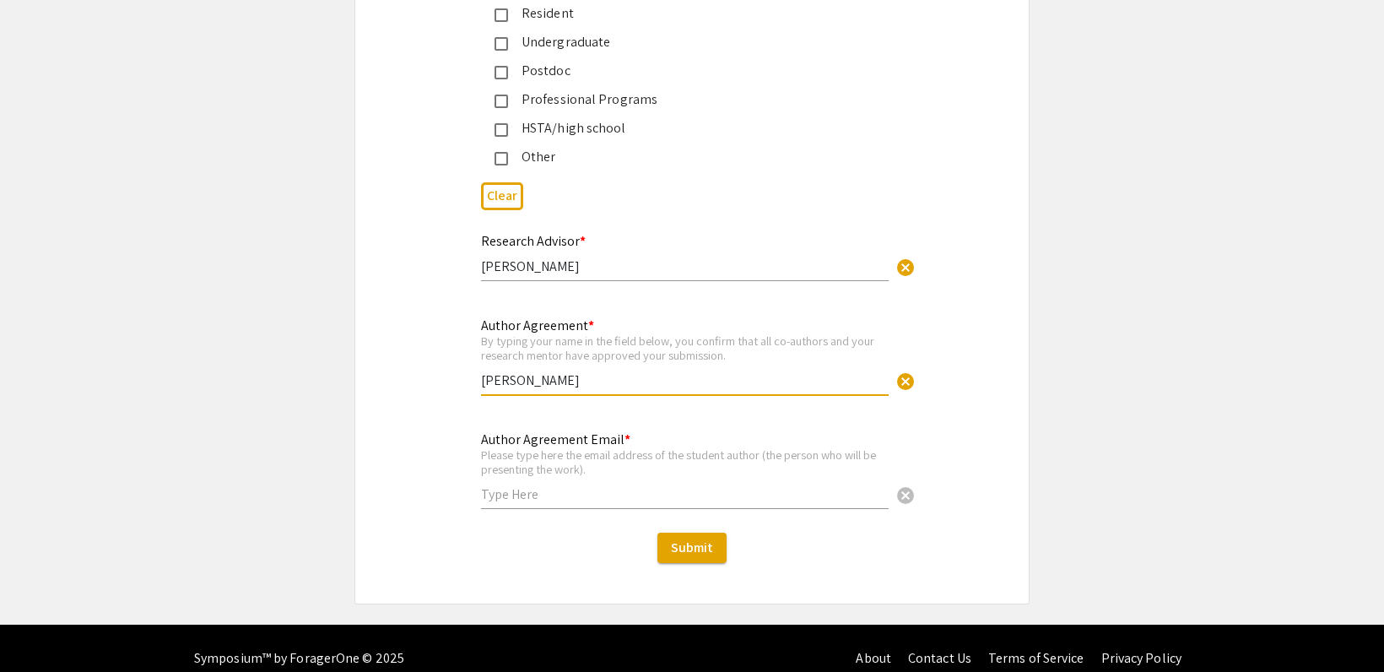
type input "[PERSON_NAME]"
click at [577, 485] on input "text" at bounding box center [685, 494] width 408 height 18
type input "[EMAIL_ADDRESS][DOMAIN_NAME]"
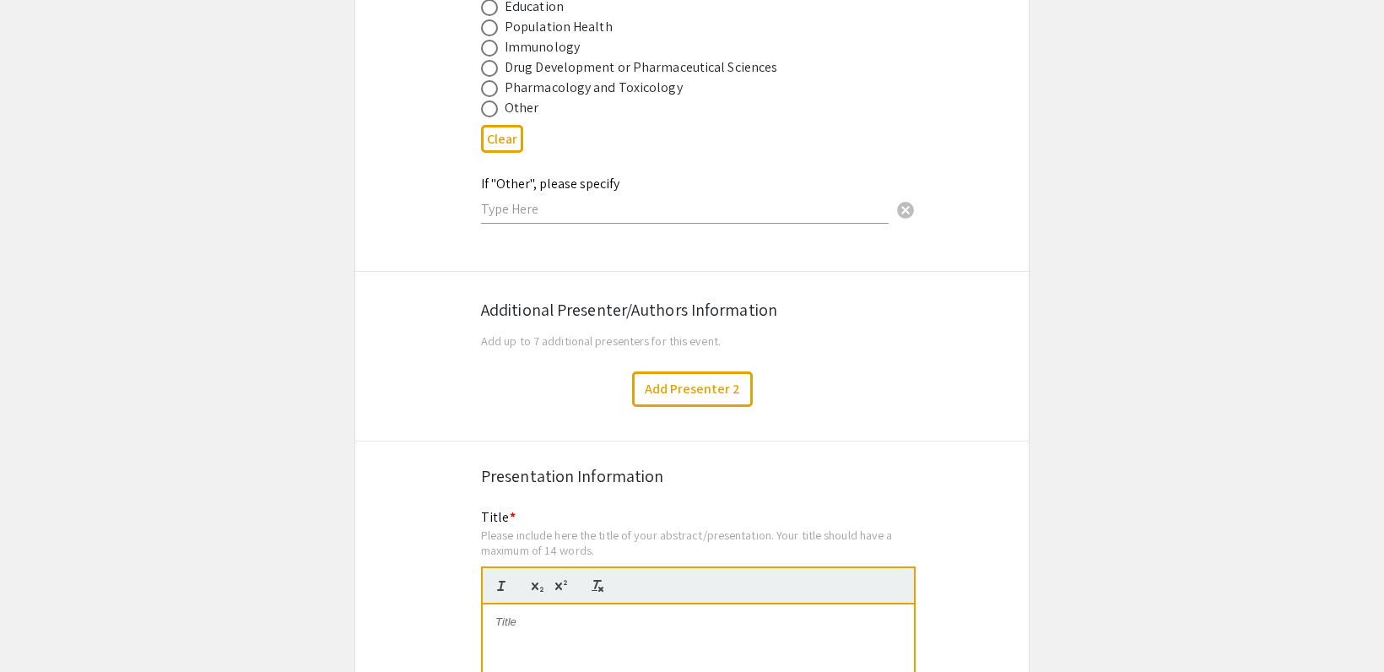
scroll to position [2629, 0]
